Goal: Participate in discussion: Engage in conversation with other users on a specific topic

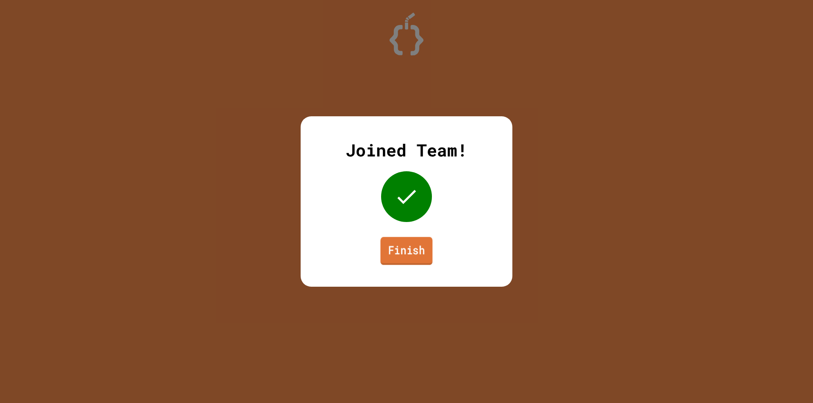
click at [415, 253] on link "Finish" at bounding box center [406, 251] width 52 height 28
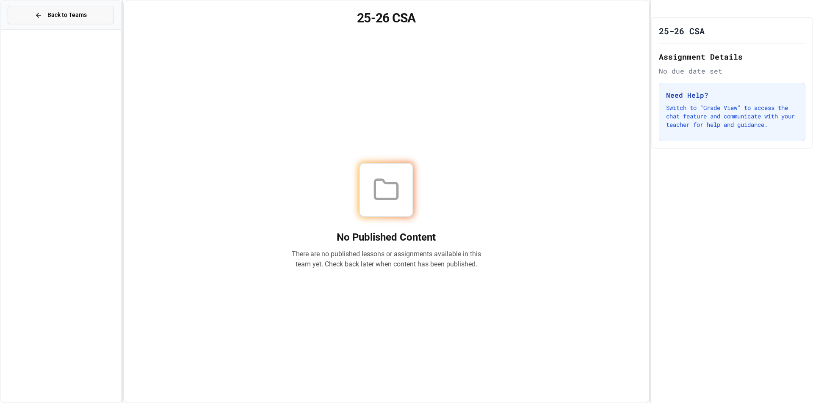
click at [49, 11] on span "Back to Teams" at bounding box center [66, 15] width 39 height 9
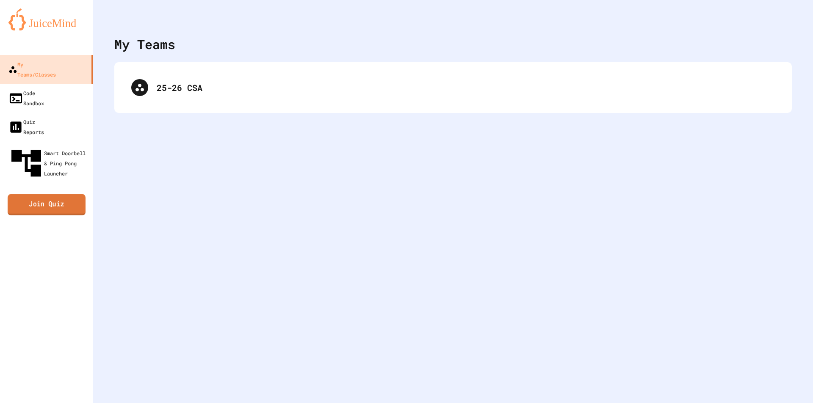
click at [41, 194] on link "Join Quiz" at bounding box center [47, 204] width 78 height 21
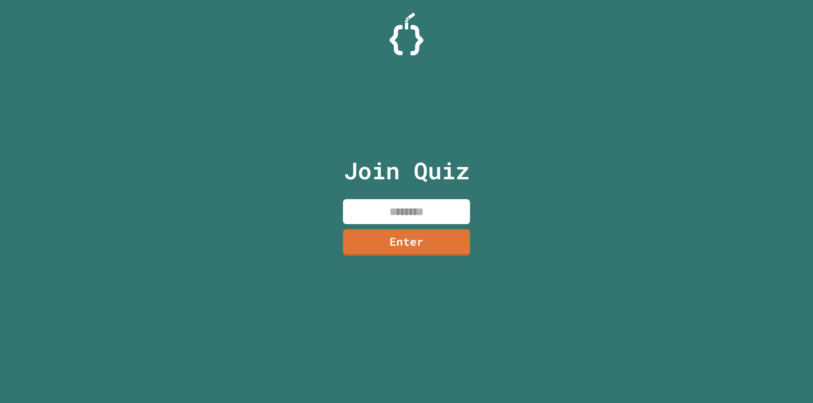
click at [386, 207] on input at bounding box center [406, 211] width 127 height 25
type input "********"
click at [383, 240] on link "Enter" at bounding box center [406, 242] width 128 height 28
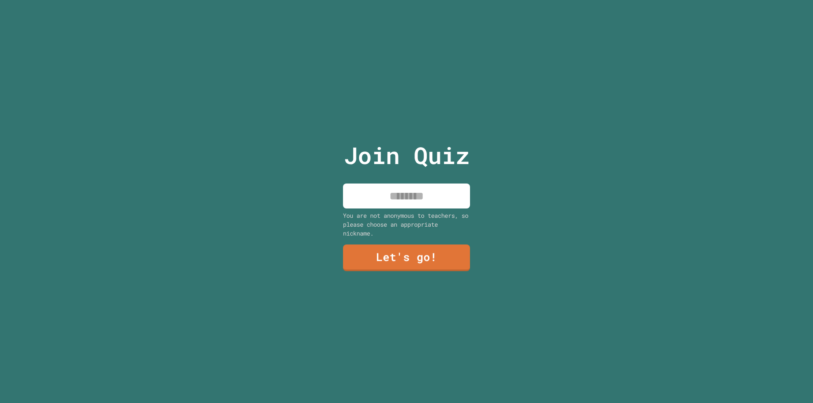
click at [416, 190] on input at bounding box center [406, 196] width 127 height 25
type input "*****"
click at [427, 253] on link "Let's go!" at bounding box center [406, 257] width 129 height 28
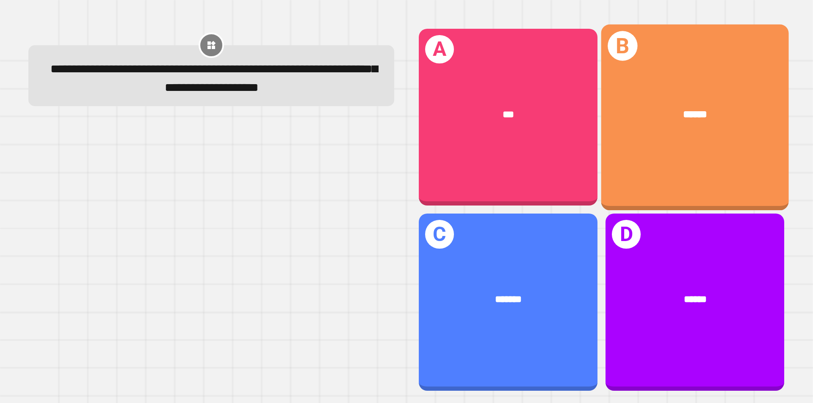
click at [663, 113] on div "******" at bounding box center [695, 115] width 146 height 16
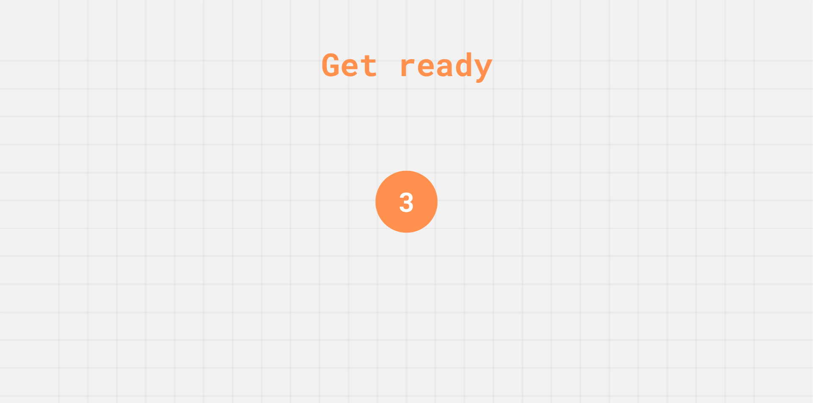
click at [445, 193] on div "Get ready 3" at bounding box center [406, 201] width 813 height 403
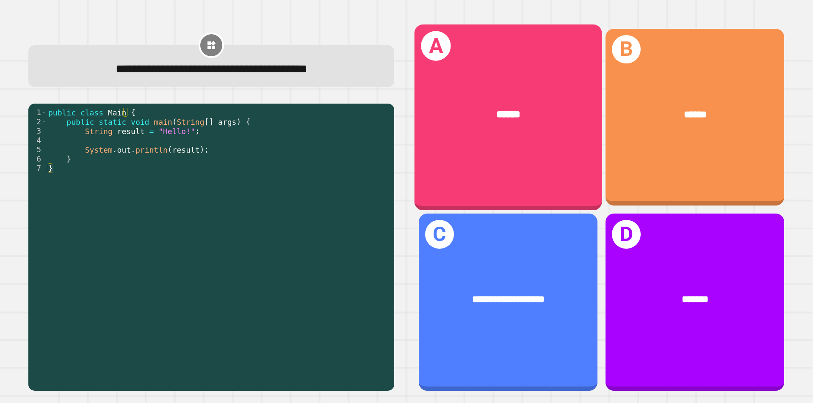
click at [536, 157] on div "A ******" at bounding box center [507, 117] width 187 height 186
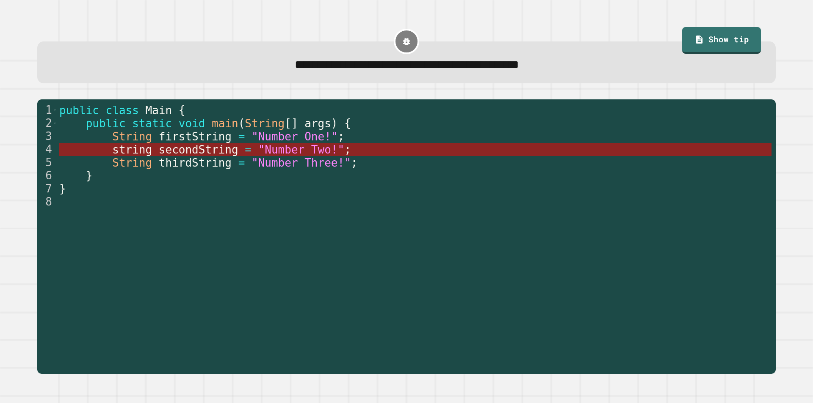
click at [300, 149] on span ""Number Two!"" at bounding box center [301, 149] width 86 height 13
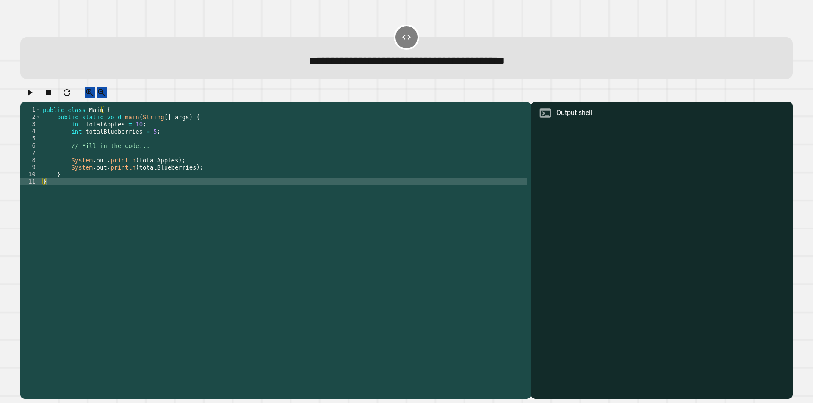
click at [163, 168] on div "public class Main { public static void main ( String [ ] args ) { int totalAppl…" at bounding box center [283, 242] width 485 height 273
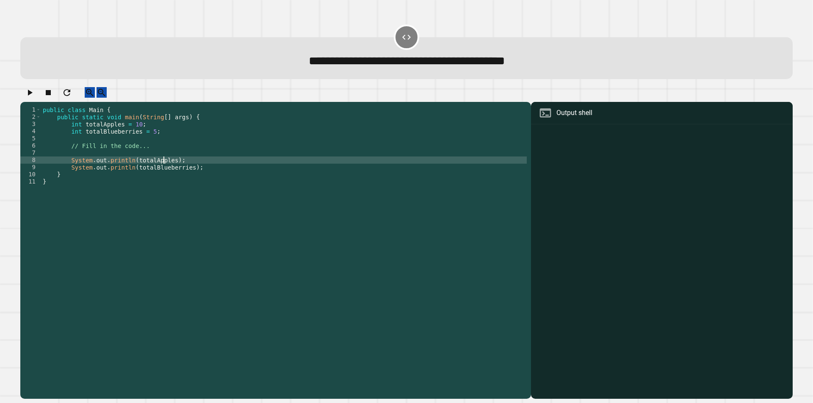
click at [179, 189] on div "public class Main { public static void main ( String [ ] args ) { int totalAppl…" at bounding box center [283, 242] width 485 height 273
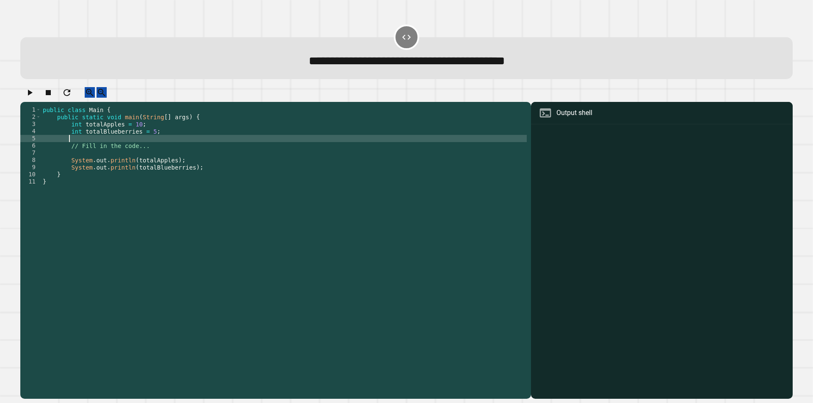
click at [168, 146] on div "public class Main { public static void main ( String [ ] args ) { int totalAppl…" at bounding box center [283, 242] width 485 height 273
click at [165, 169] on div "public class Main { public static void main ( String [ ] args ) { int totalAppl…" at bounding box center [283, 242] width 485 height 273
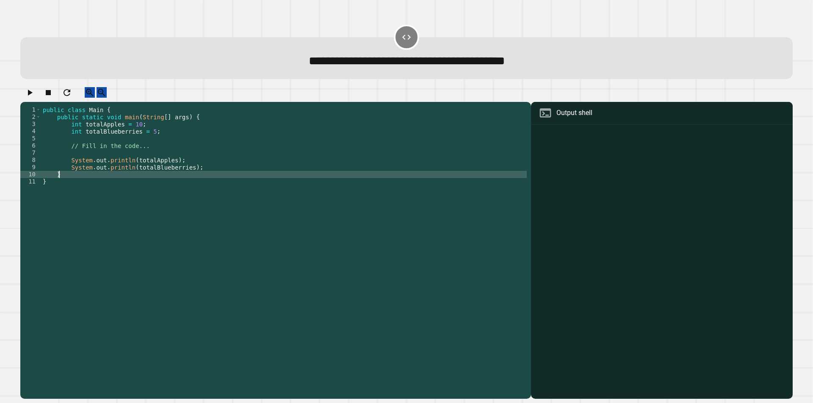
click at [165, 180] on div "public class Main { public static void main ( String [ ] args ) { int totalAppl…" at bounding box center [283, 242] width 485 height 273
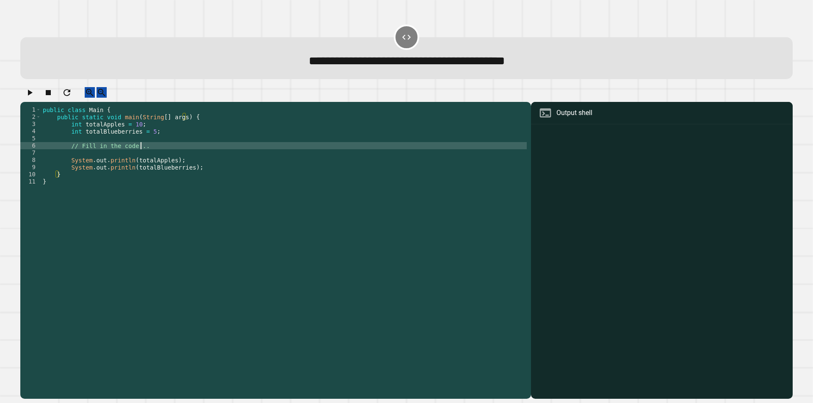
click at [164, 156] on div "public class Main { public static void main ( String [ ] args ) { int totalAppl…" at bounding box center [283, 242] width 485 height 273
click at [156, 171] on div "public class Main { public static void main ( String [ ] args ) { int totalAppl…" at bounding box center [283, 242] width 485 height 273
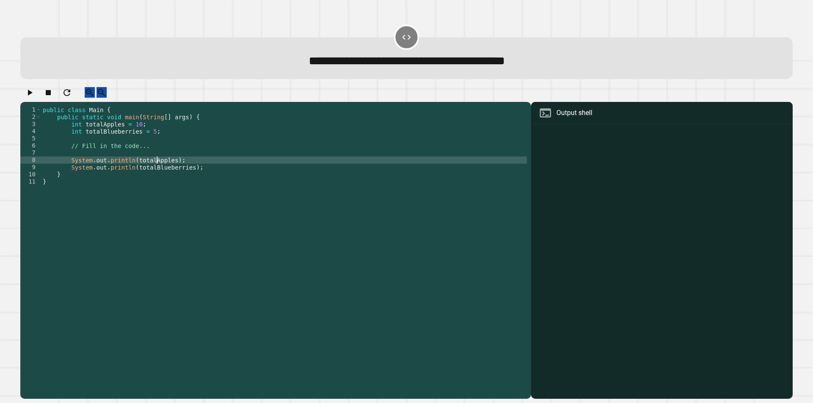
click at [159, 144] on div "public class Main { public static void main ( String [ ] args ) { int totalAppl…" at bounding box center [283, 242] width 485 height 273
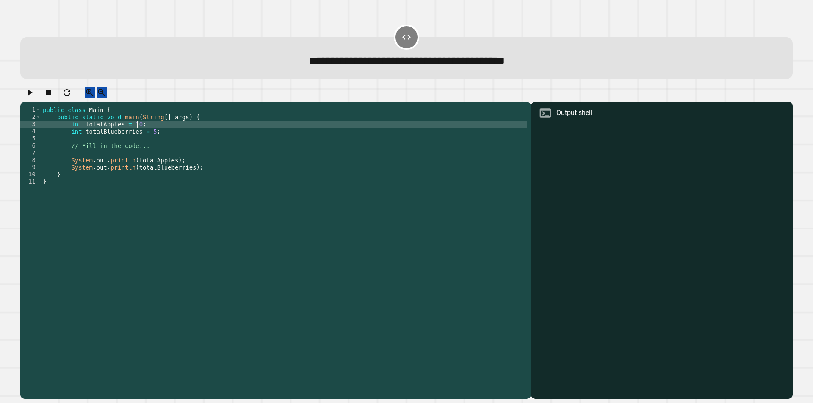
click at [162, 133] on div "public class Main { public static void main ( String [ ] args ) { int totalAppl…" at bounding box center [283, 242] width 485 height 273
click at [128, 140] on div "public class Main { public static void main ( String [ ] args ) { int totalAppl…" at bounding box center [283, 242] width 485 height 273
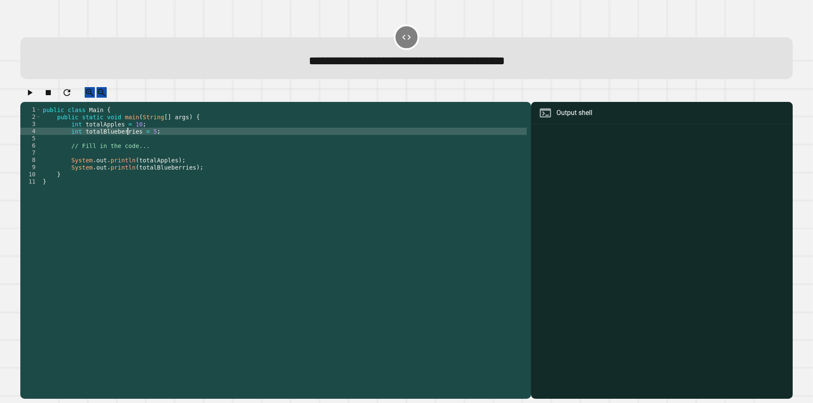
click at [127, 142] on div "public class Main { public static void main ( String [ ] args ) { int totalAppl…" at bounding box center [283, 242] width 485 height 273
click at [153, 138] on div "public class Main { public static void main ( String [ ] args ) { int totalAppl…" at bounding box center [283, 242] width 485 height 273
click at [146, 138] on div "public class Main { public static void main ( String [ ] args ) { int totalAppl…" at bounding box center [283, 242] width 485 height 273
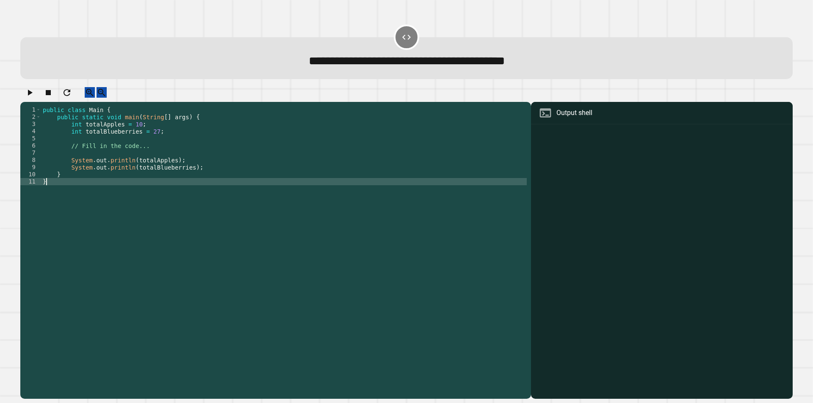
click at [207, 225] on div "public class Main { public static void main ( String [ ] args ) { int totalAppl…" at bounding box center [283, 242] width 485 height 273
type textarea "*"
click at [35, 98] on icon "button" at bounding box center [30, 93] width 10 height 10
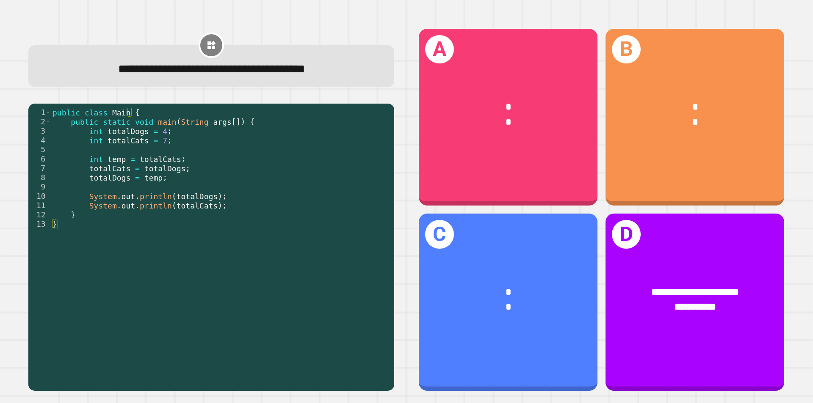
click at [149, 183] on div "public class Main { public static void main ( String args [ ]) { int totalDogs …" at bounding box center [220, 247] width 339 height 279
click at [146, 183] on div "public class Main { public static void main ( String args [ ]) { int totalDogs …" at bounding box center [220, 247] width 339 height 279
click at [148, 173] on div "public class Main { public static void main ( String args [ ]) { int totalDogs …" at bounding box center [220, 247] width 339 height 279
click at [151, 158] on div "public class Main { public static void main ( String args [ ]) { int totalDogs …" at bounding box center [220, 247] width 339 height 279
click at [151, 165] on div "public class Main { public static void main ( String args [ ]) { int totalDogs …" at bounding box center [220, 247] width 339 height 279
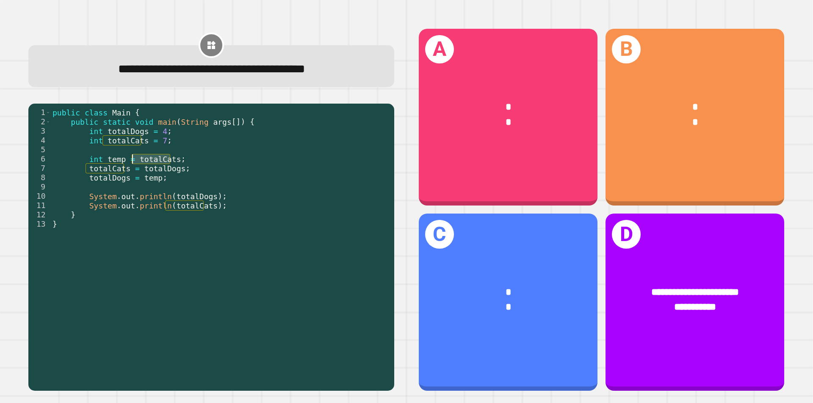
click at [151, 165] on div "public class Main { public static void main ( String args [ ]) { int totalDogs …" at bounding box center [220, 247] width 339 height 279
click at [152, 170] on div "public class Main { public static void main ( String args [ ]) { int totalDogs …" at bounding box center [220, 247] width 339 height 279
click at [143, 159] on div "public class Main { public static void main ( String args [ ]) { int totalDogs …" at bounding box center [220, 247] width 339 height 279
click at [157, 162] on div "public class Main { public static void main ( String args [ ]) { int totalDogs …" at bounding box center [220, 247] width 339 height 279
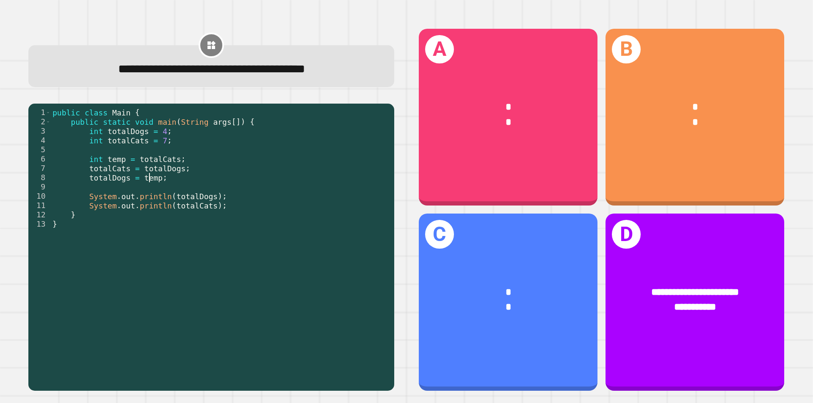
click at [149, 175] on div "public class Main { public static void main ( String args [ ]) { int totalDogs …" at bounding box center [220, 247] width 339 height 279
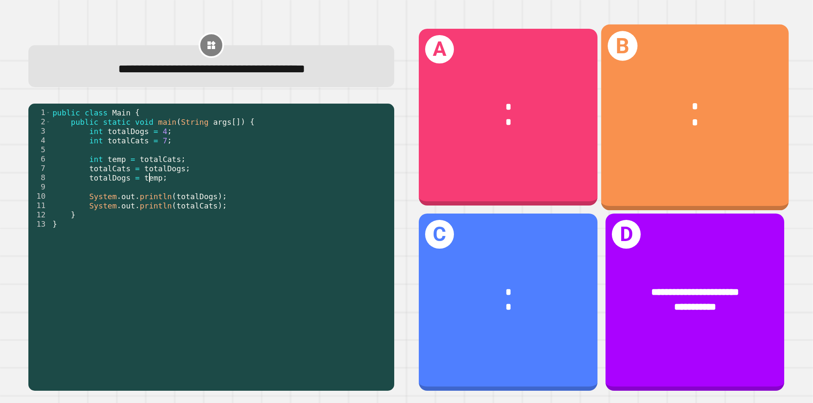
click at [656, 164] on div "B * *" at bounding box center [694, 117] width 187 height 186
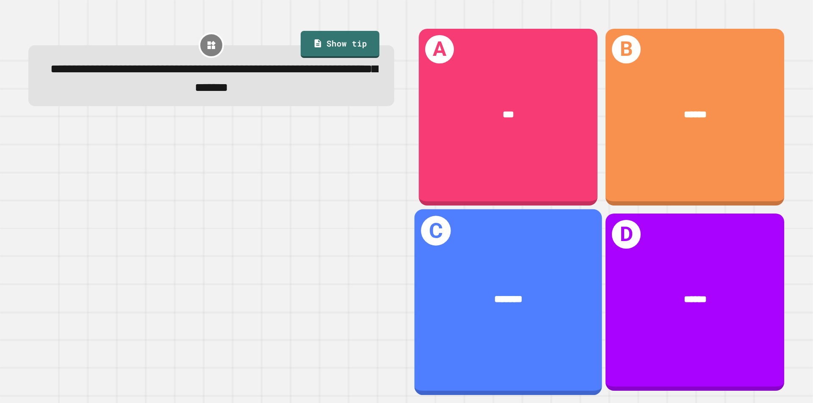
click at [444, 278] on div "*******" at bounding box center [507, 300] width 187 height 57
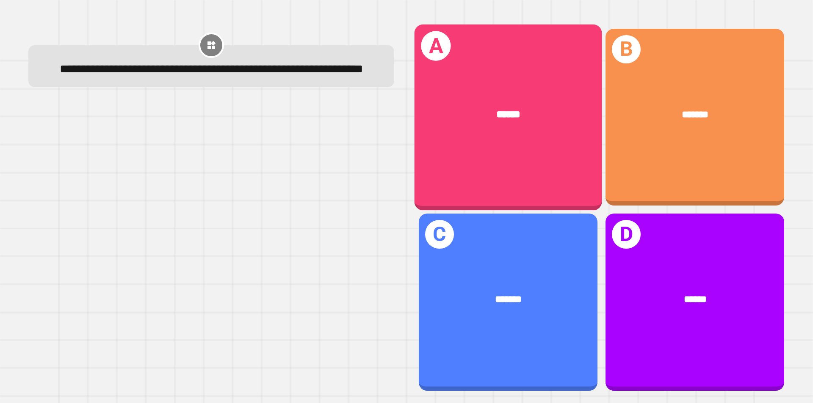
click at [517, 155] on div "A ******" at bounding box center [507, 117] width 187 height 186
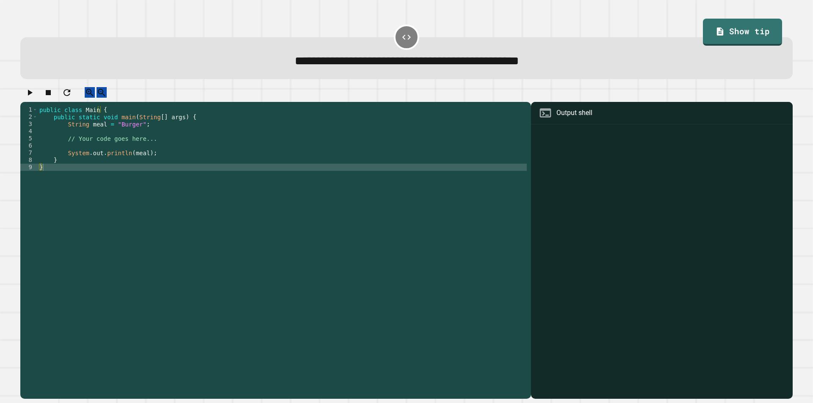
click at [127, 133] on div "public class Main { public static void main ( String [ ] args ) { String meal =…" at bounding box center [282, 242] width 489 height 273
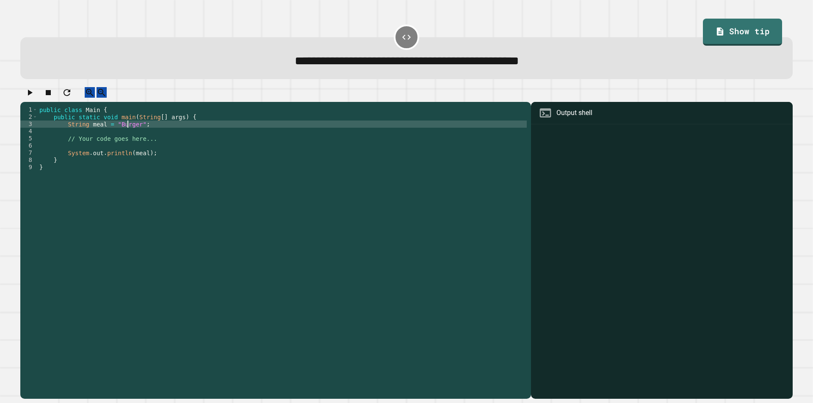
click at [127, 133] on div "public class Main { public static void main ( String [ ] args ) { String meal =…" at bounding box center [282, 242] width 489 height 273
click at [42, 95] on div at bounding box center [406, 94] width 772 height 15
click at [25, 101] on div at bounding box center [406, 94] width 772 height 15
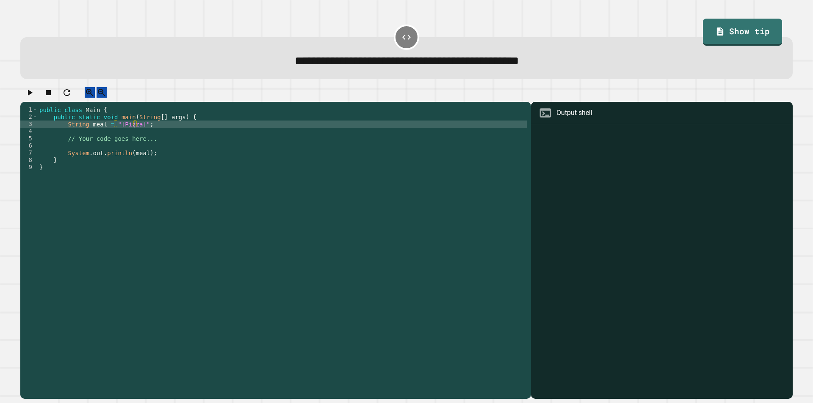
click at [31, 96] on icon "button" at bounding box center [30, 93] width 5 height 6
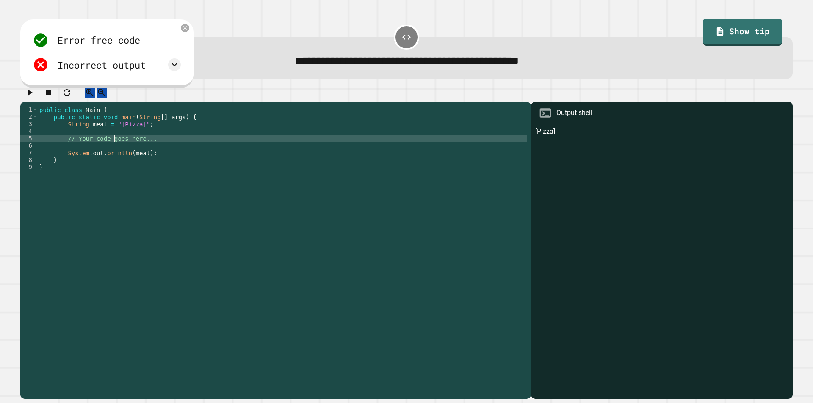
click at [113, 144] on div "public class Main { public static void main ( String [ ] args ) { String meal =…" at bounding box center [282, 242] width 489 height 273
click at [116, 130] on div "public class Main { public static void main ( String [ ] args ) { String meal =…" at bounding box center [282, 242] width 489 height 273
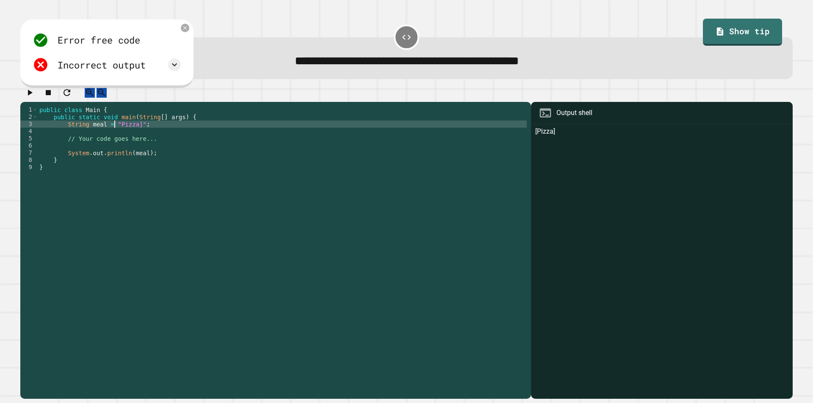
click at [132, 133] on div "public class Main { public static void main ( String [ ] args ) { String meal =…" at bounding box center [282, 242] width 489 height 273
type textarea "**********"
click at [29, 93] on icon "button" at bounding box center [30, 93] width 10 height 10
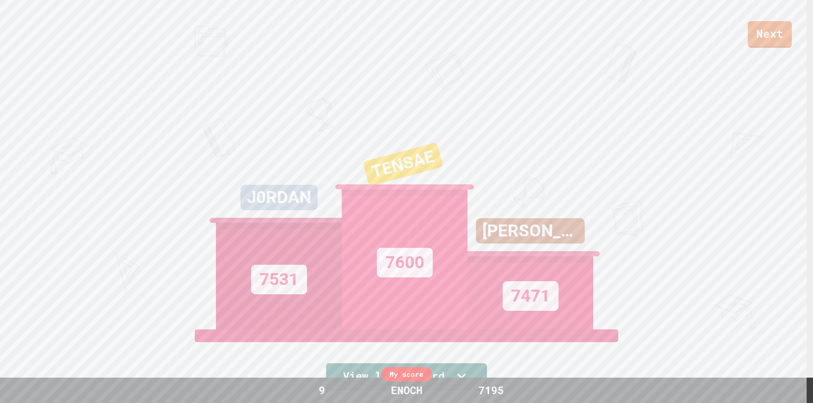
scroll to position [85, 0]
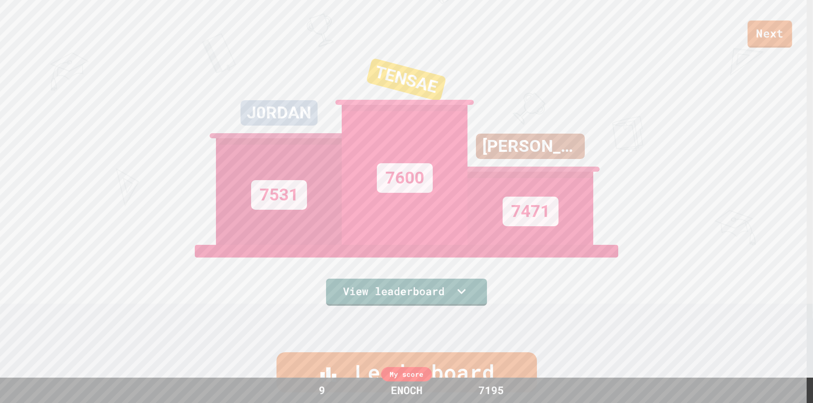
click at [763, 25] on link "Next" at bounding box center [769, 34] width 44 height 27
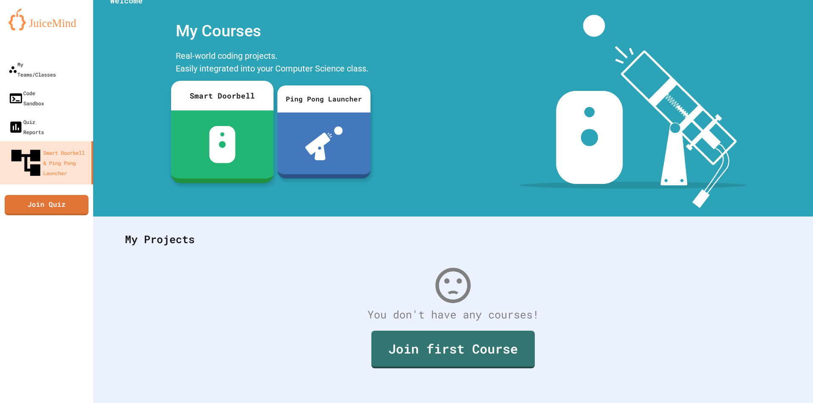
scroll to position [21, 0]
